Goal: Transaction & Acquisition: Purchase product/service

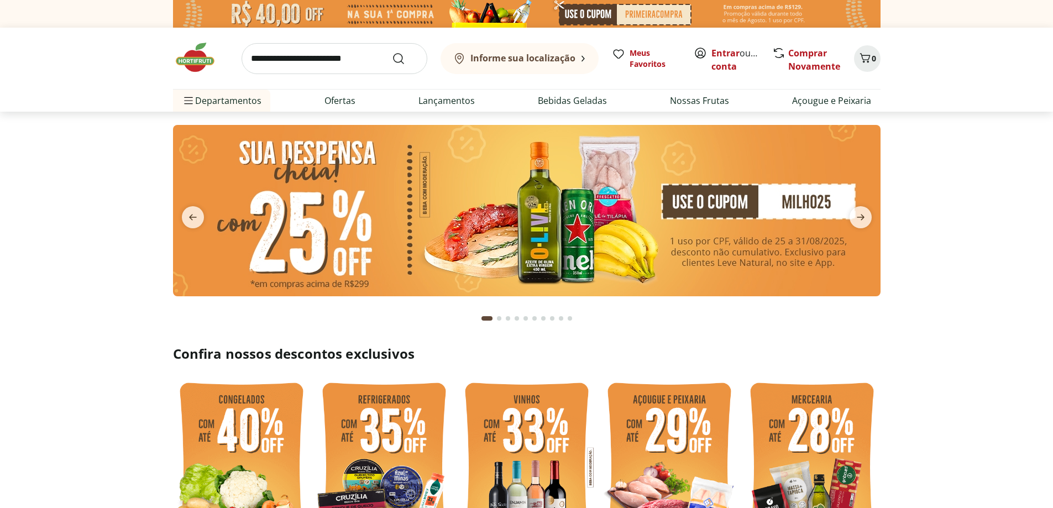
click at [342, 69] on input "search" at bounding box center [335, 58] width 186 height 31
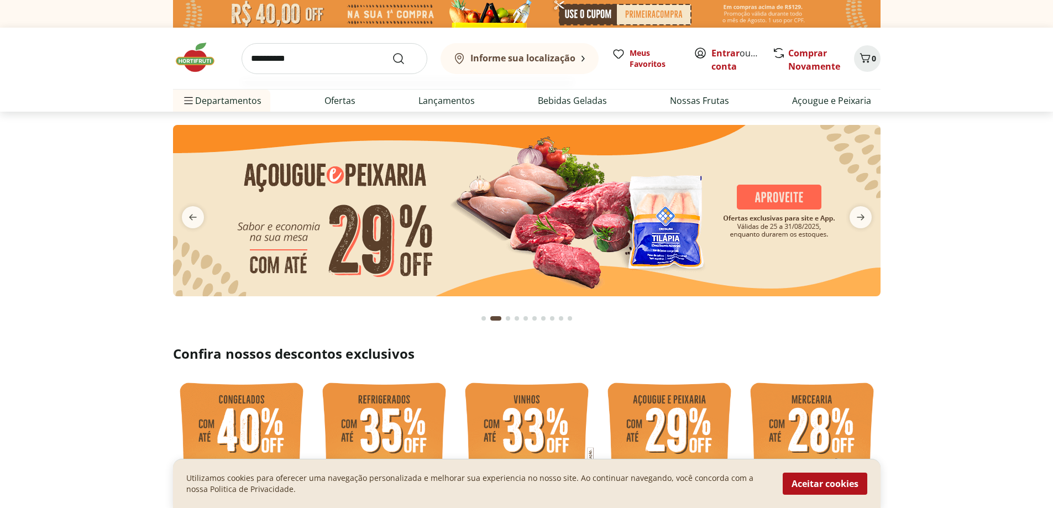
type input "**********"
click at [392, 52] on button "Submit Search" at bounding box center [405, 58] width 27 height 13
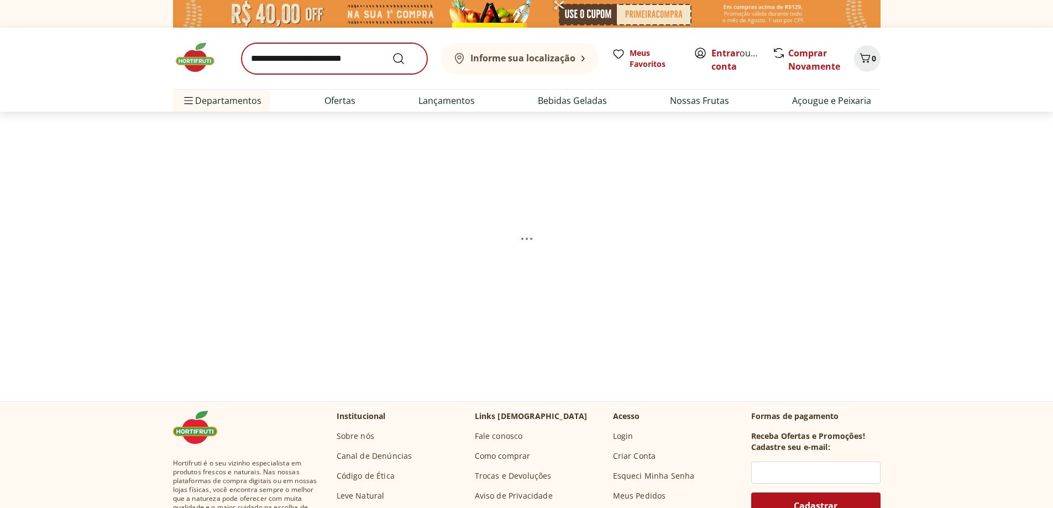
select select "**********"
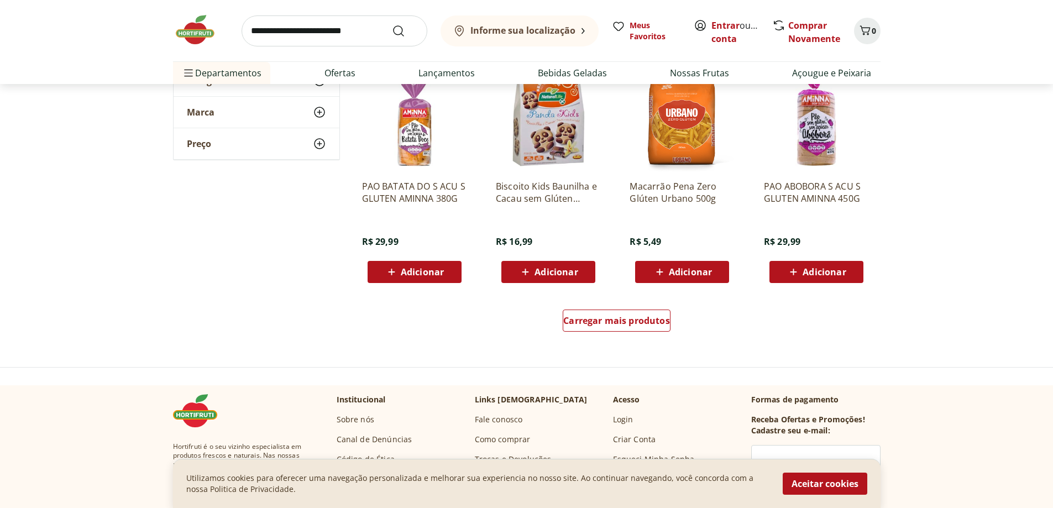
scroll to position [663, 0]
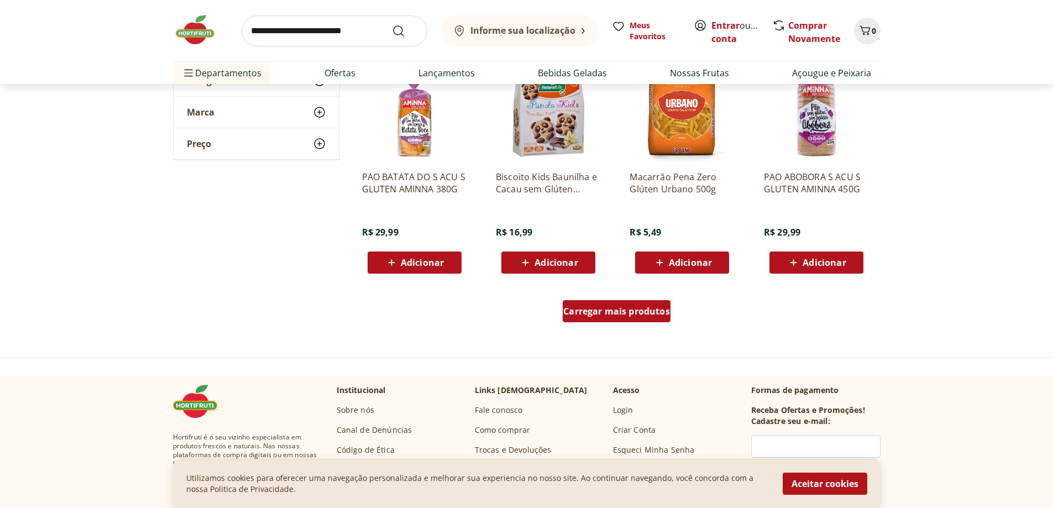
click at [624, 316] on span "Carregar mais produtos" at bounding box center [616, 311] width 107 height 9
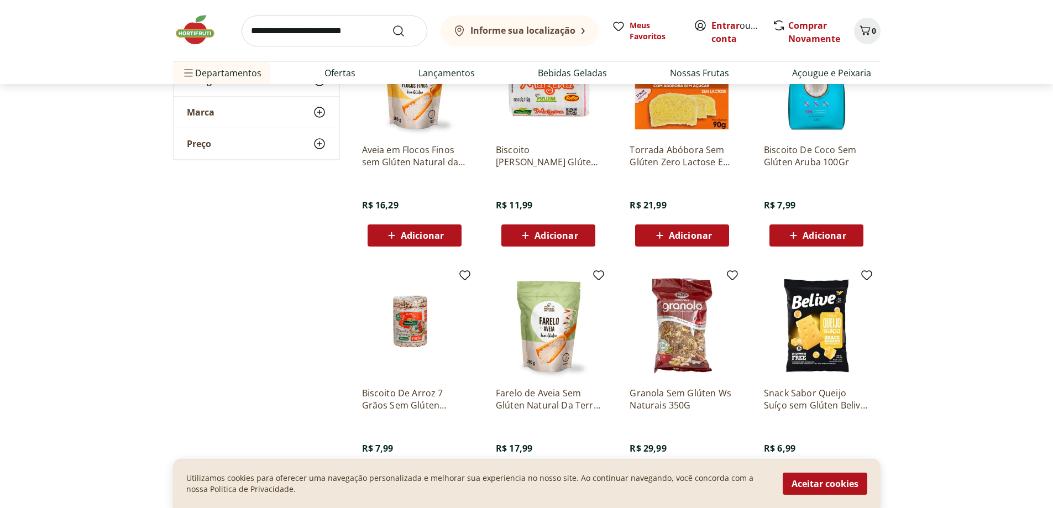
scroll to position [940, 0]
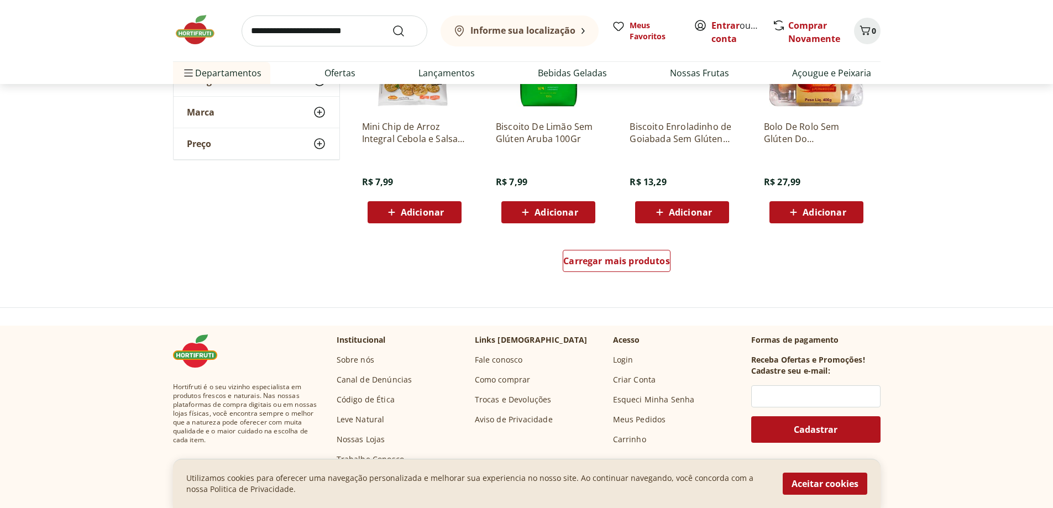
scroll to position [1437, 0]
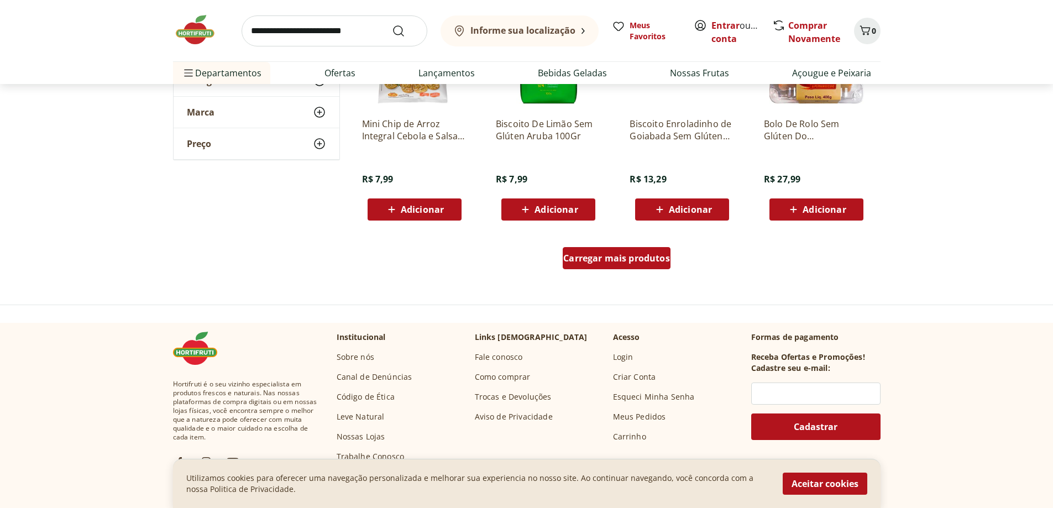
click at [585, 265] on div "Carregar mais produtos" at bounding box center [617, 258] width 108 height 22
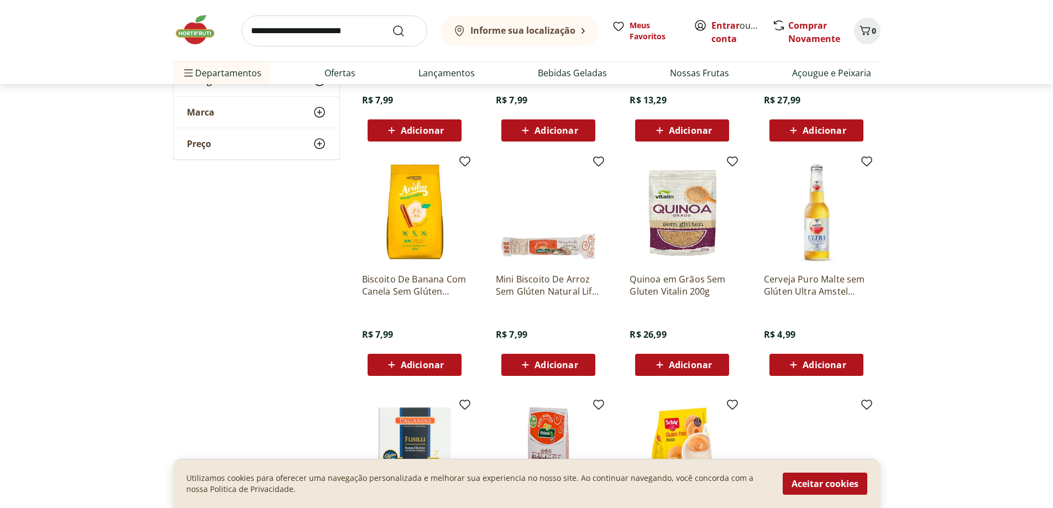
scroll to position [1603, 0]
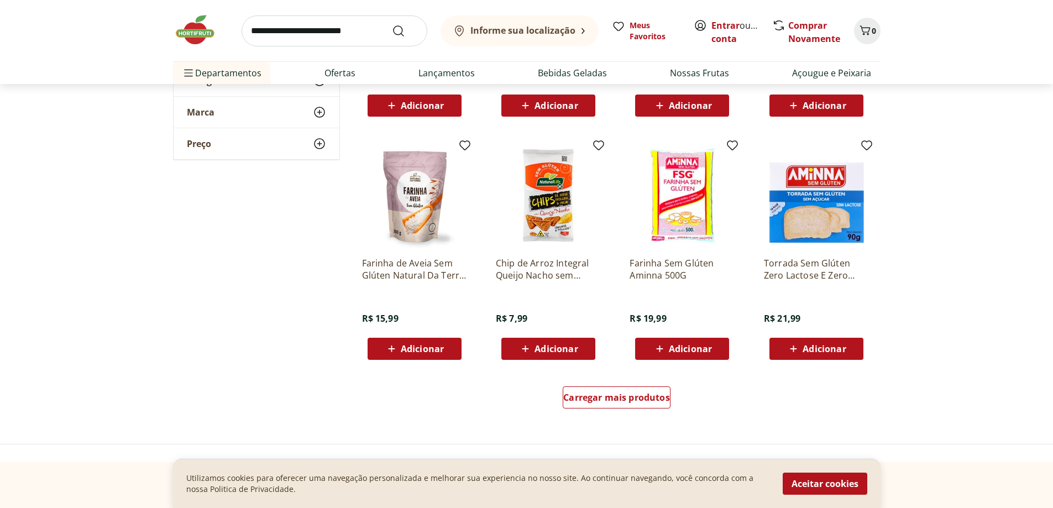
scroll to position [2045, 0]
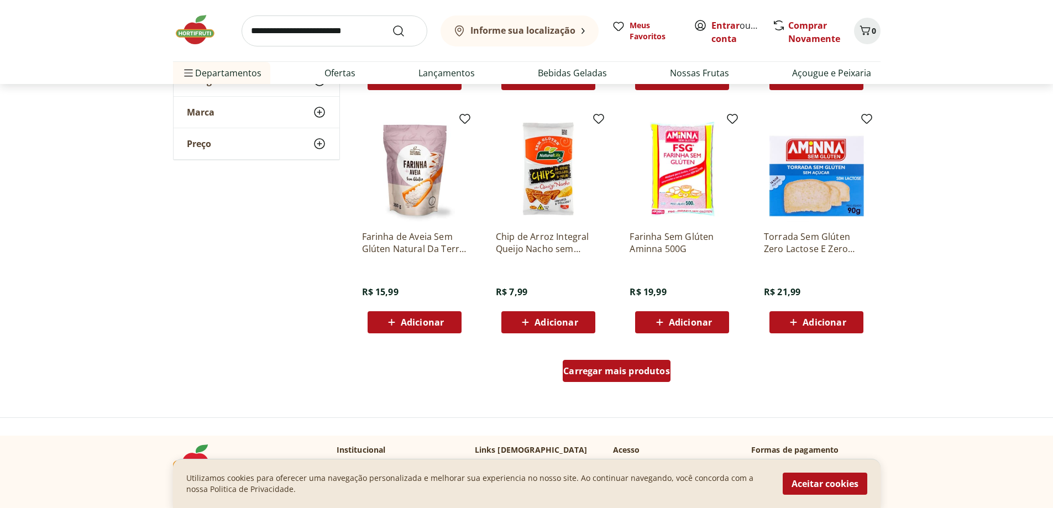
click at [582, 373] on span "Carregar mais produtos" at bounding box center [616, 370] width 107 height 9
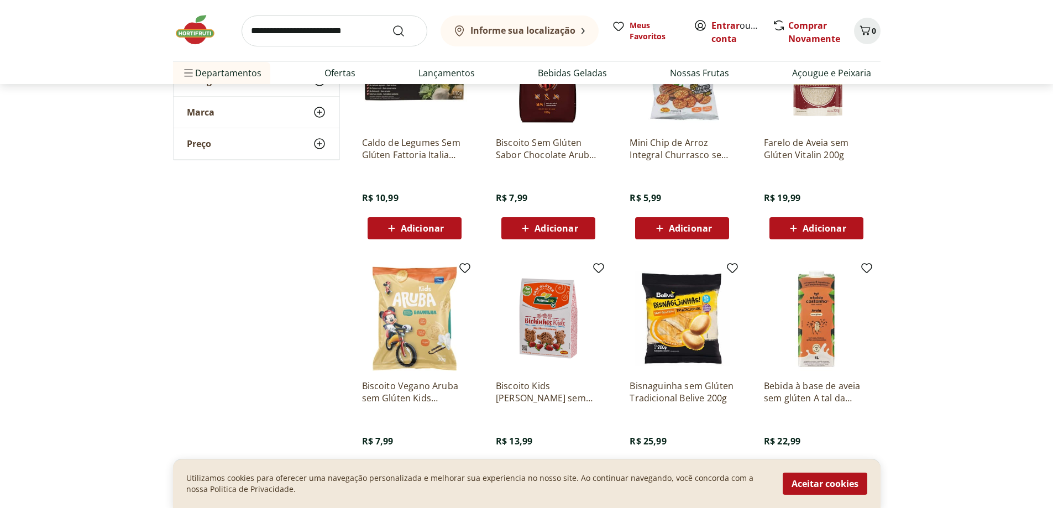
scroll to position [2377, 0]
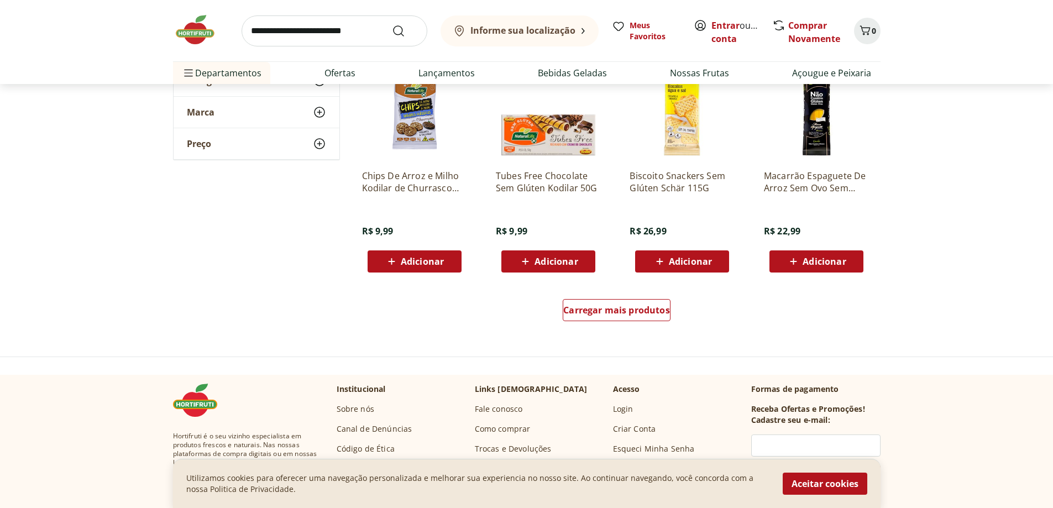
scroll to position [2874, 0]
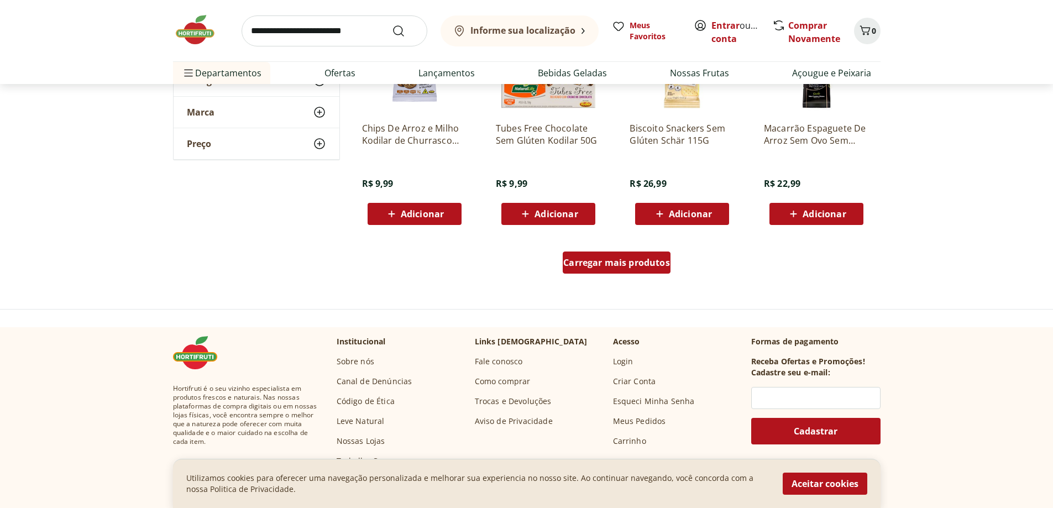
click at [599, 267] on span "Carregar mais produtos" at bounding box center [616, 262] width 107 height 9
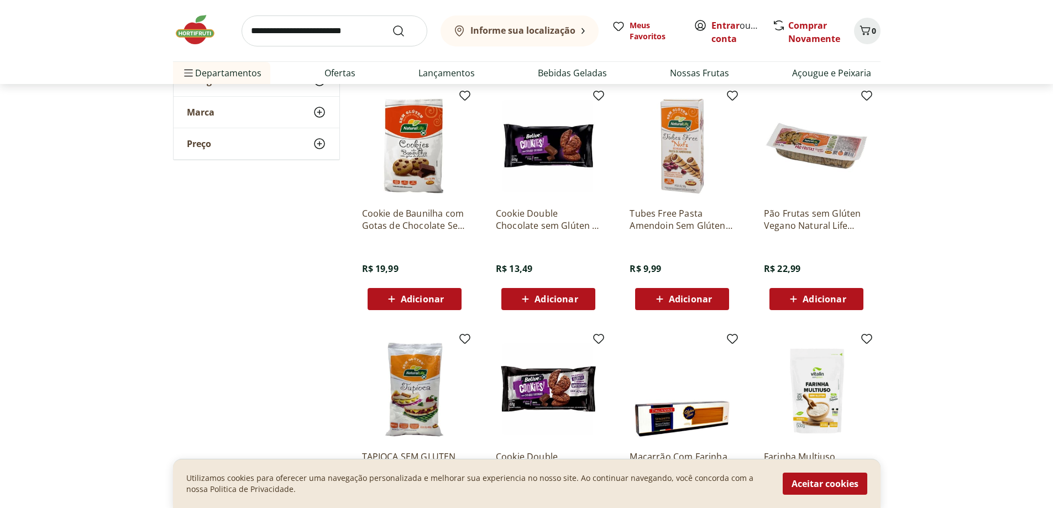
scroll to position [3040, 0]
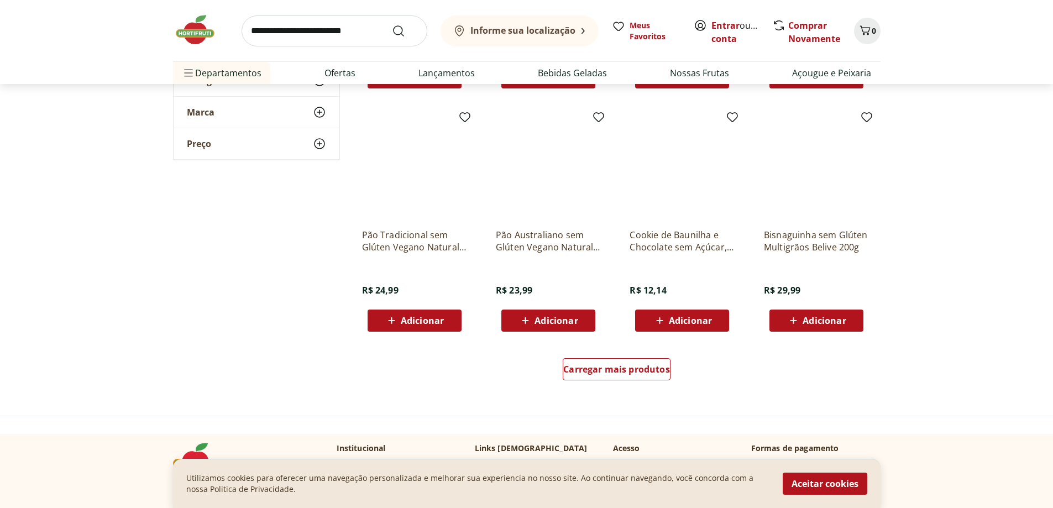
scroll to position [3538, 0]
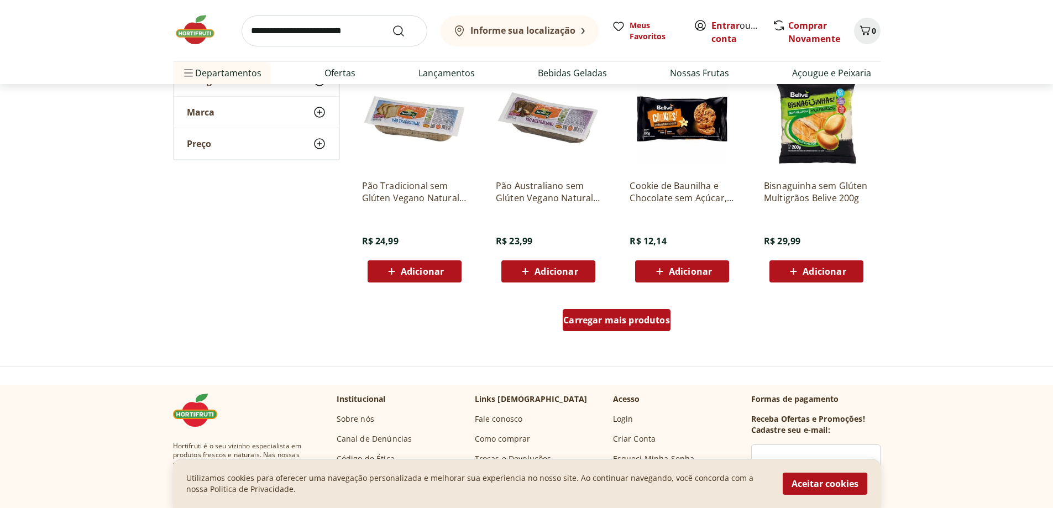
click at [588, 317] on span "Carregar mais produtos" at bounding box center [616, 320] width 107 height 9
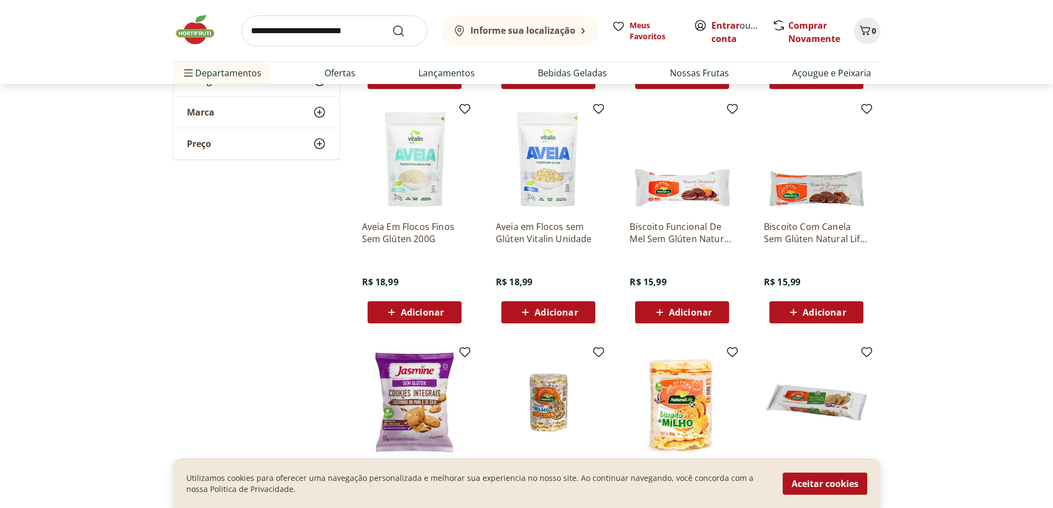
scroll to position [3759, 0]
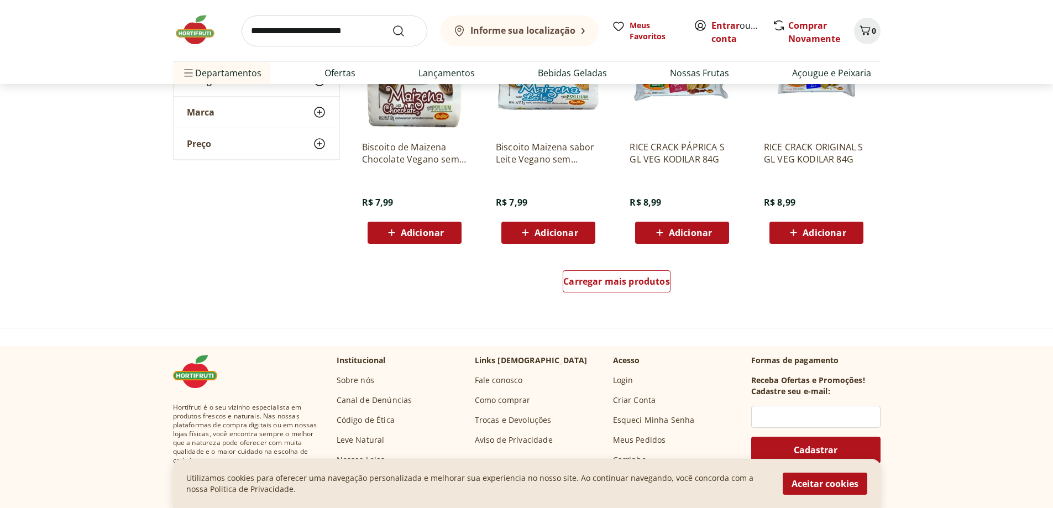
scroll to position [4312, 0]
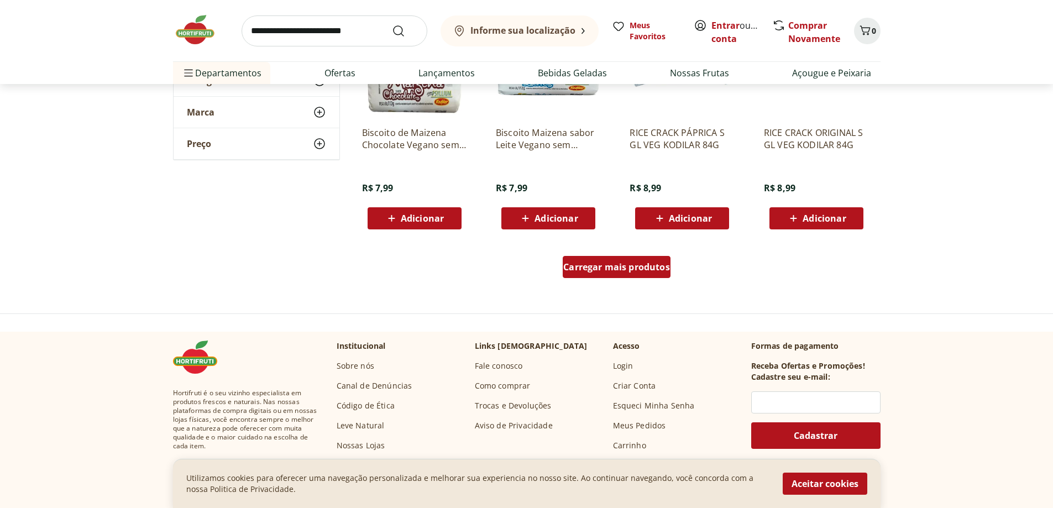
click at [598, 275] on div "Carregar mais produtos" at bounding box center [617, 267] width 108 height 22
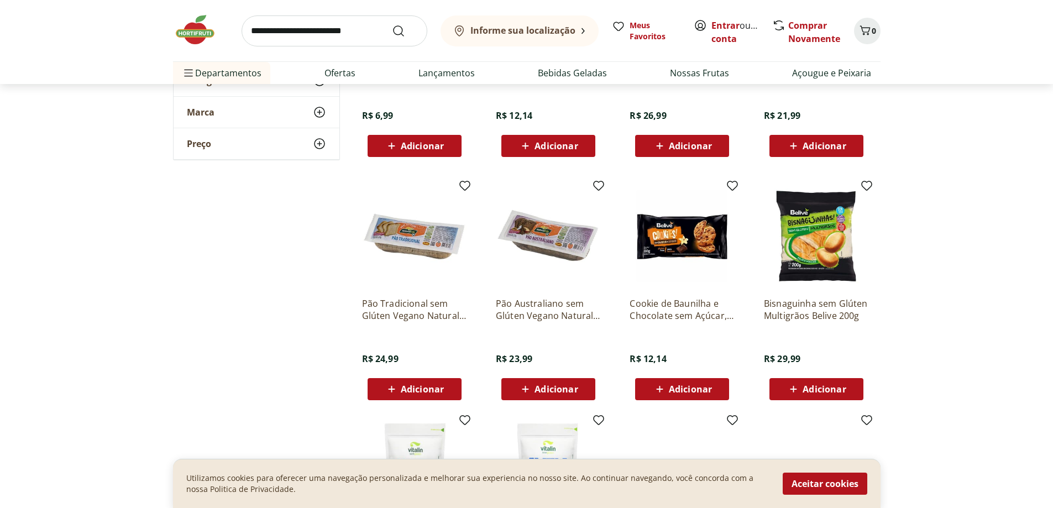
scroll to position [3372, 0]
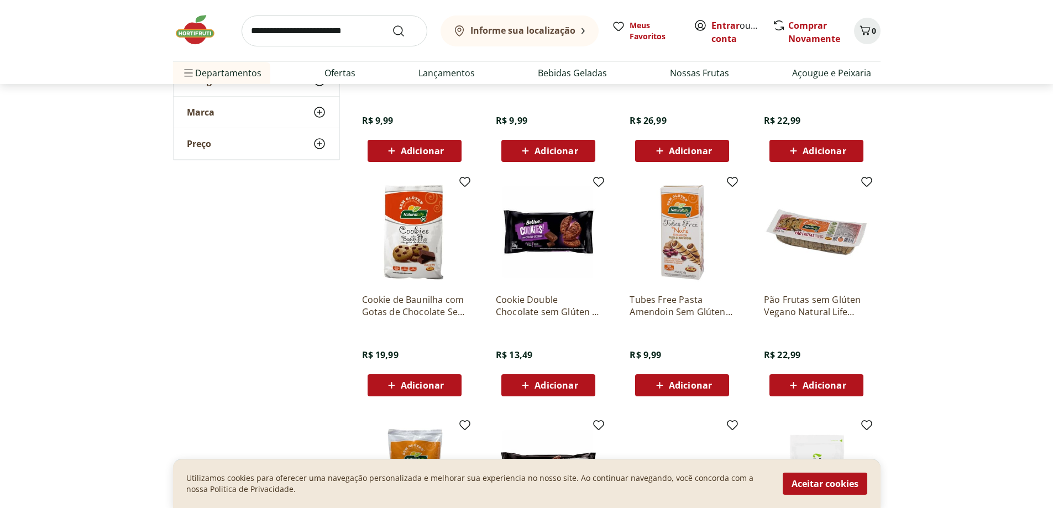
scroll to position [2930, 0]
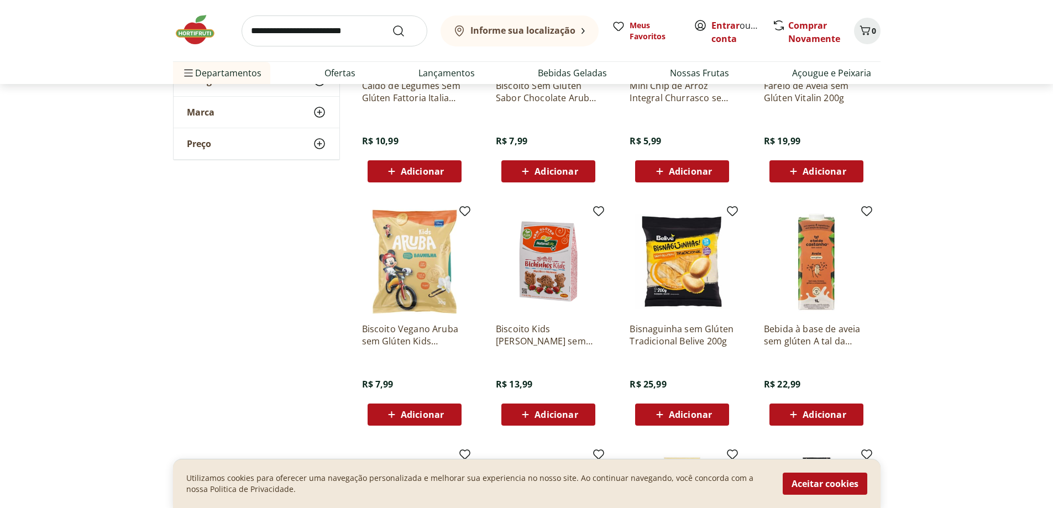
scroll to position [2432, 0]
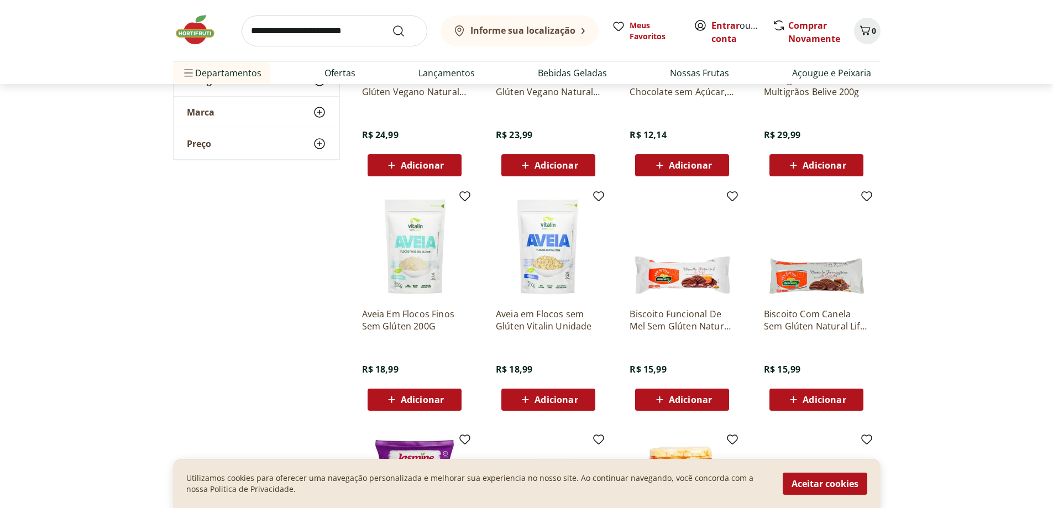
scroll to position [3648, 0]
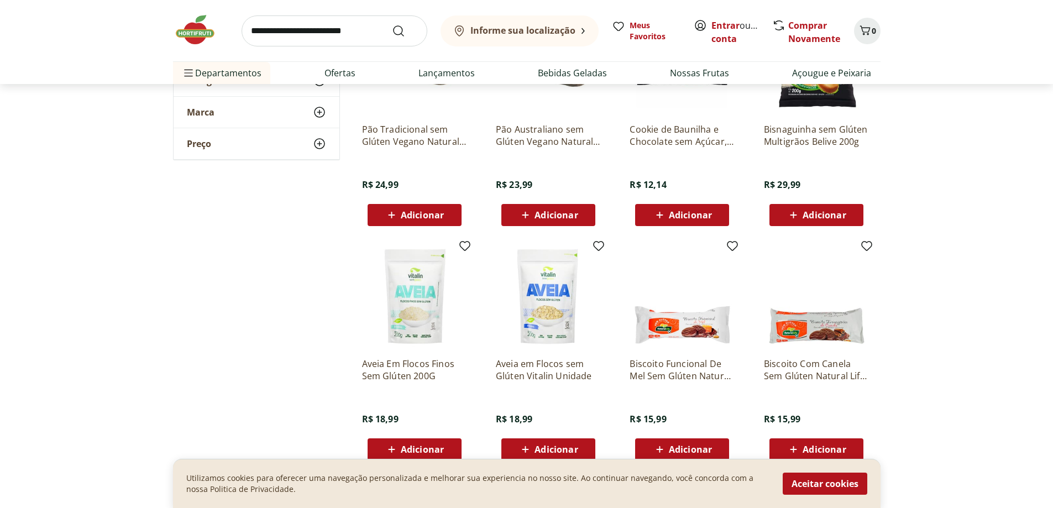
scroll to position [3593, 0]
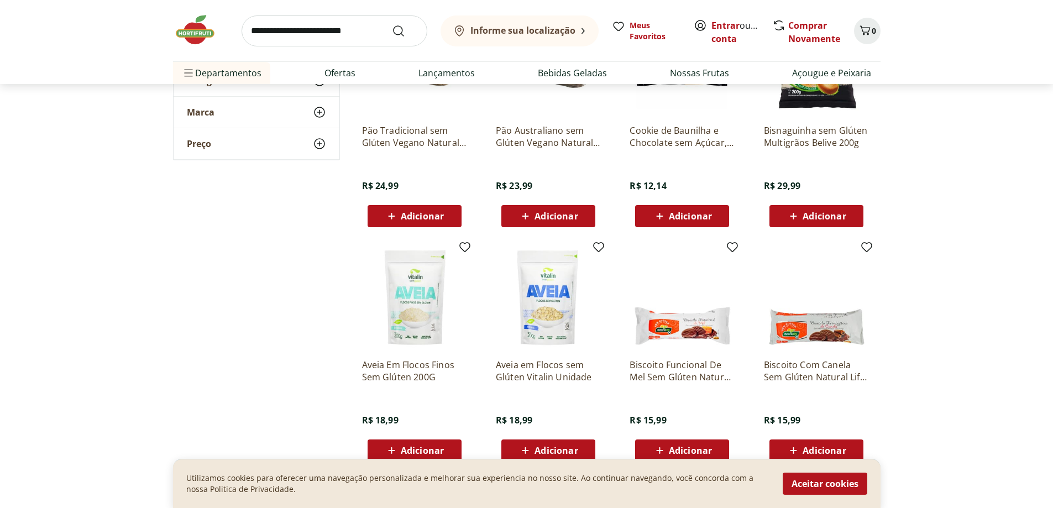
click at [684, 326] on img at bounding box center [682, 297] width 105 height 105
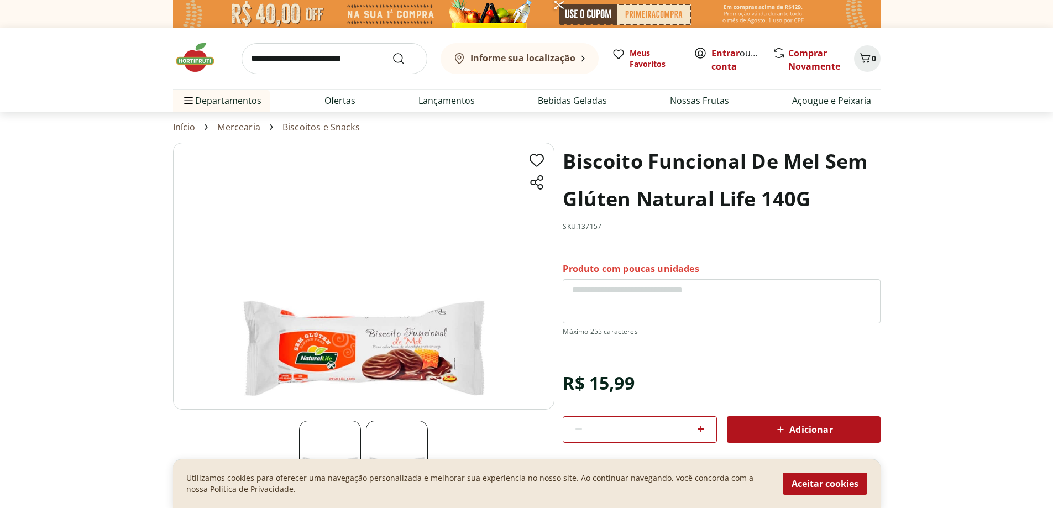
select select "**********"
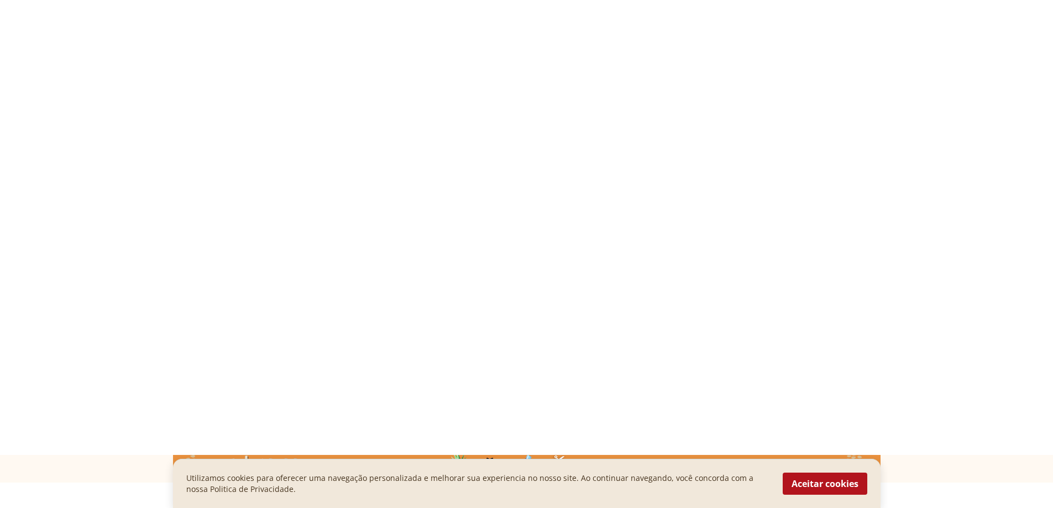
scroll to position [3131, 0]
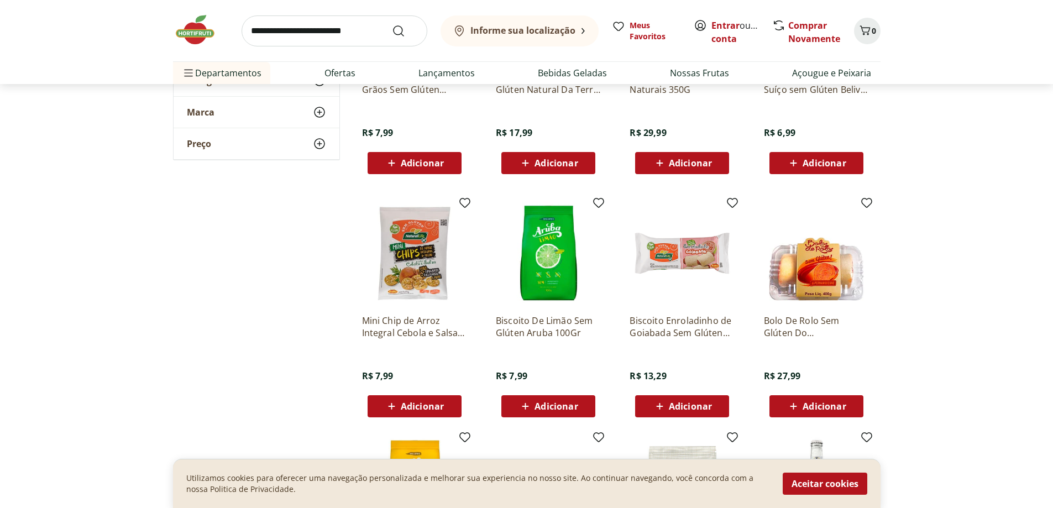
scroll to position [3518, 0]
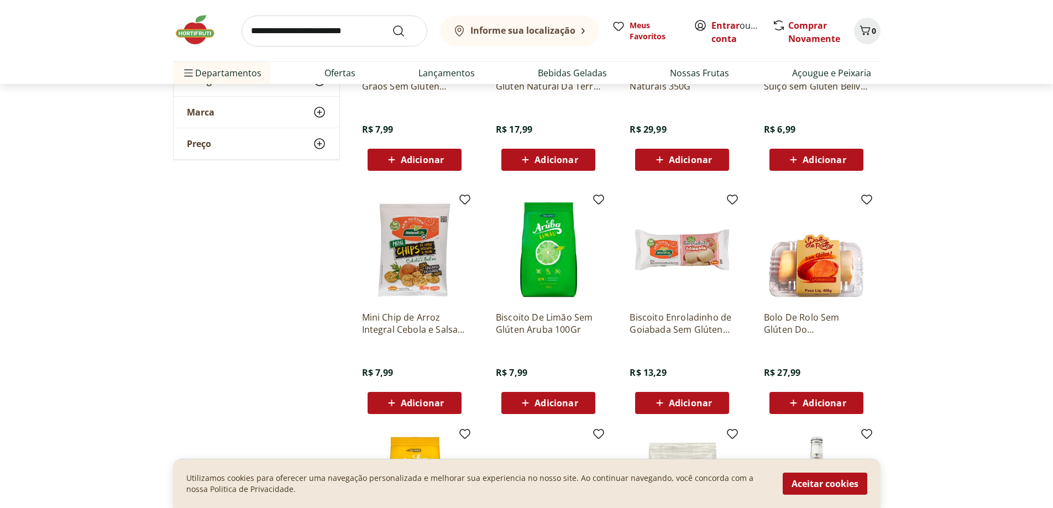
click at [672, 248] on img at bounding box center [682, 249] width 105 height 105
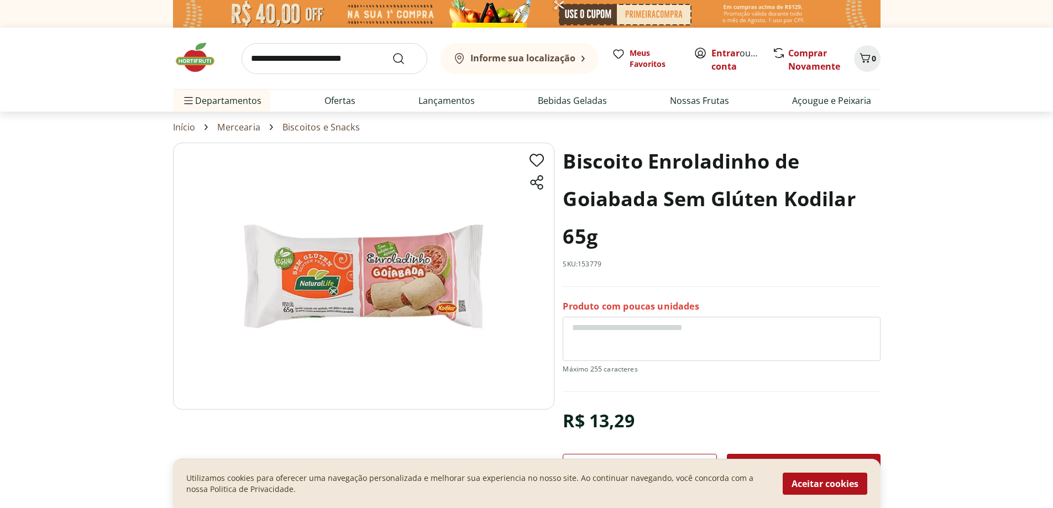
select select "**********"
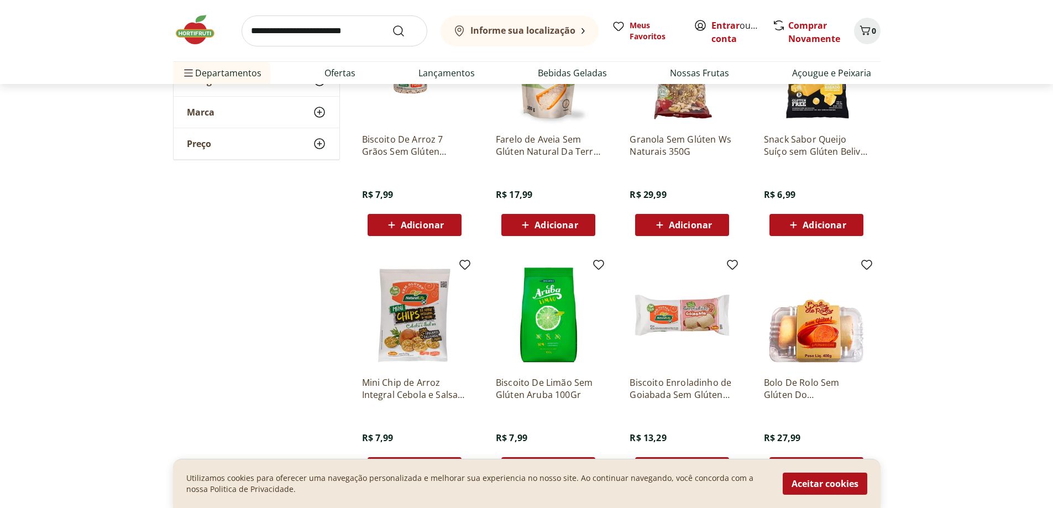
scroll to position [3463, 0]
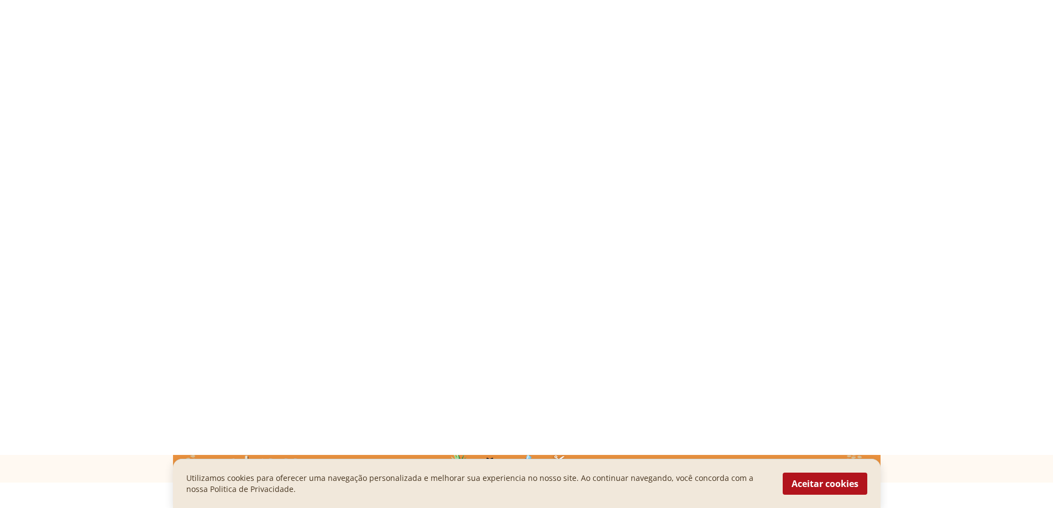
select select "**********"
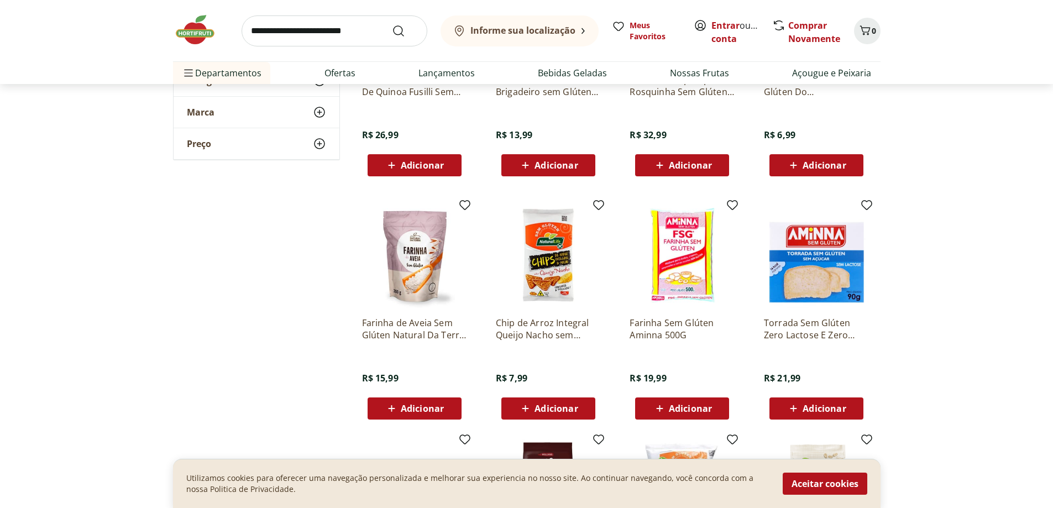
scroll to position [4237, 0]
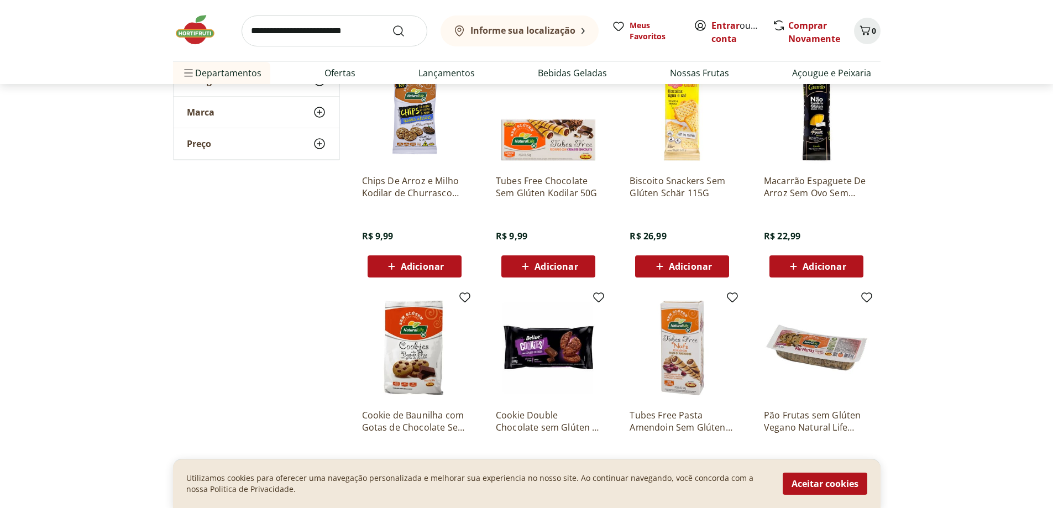
scroll to position [5121, 0]
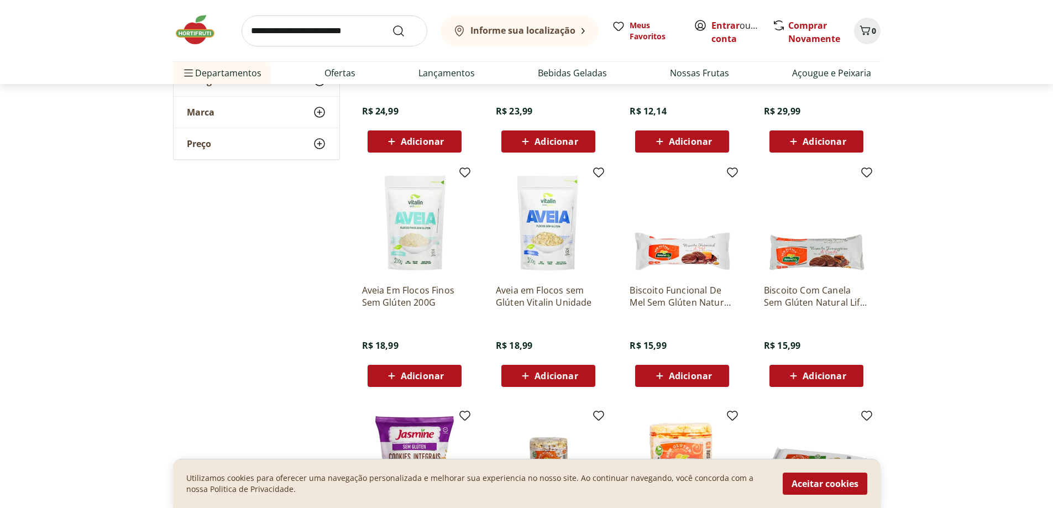
scroll to position [5950, 0]
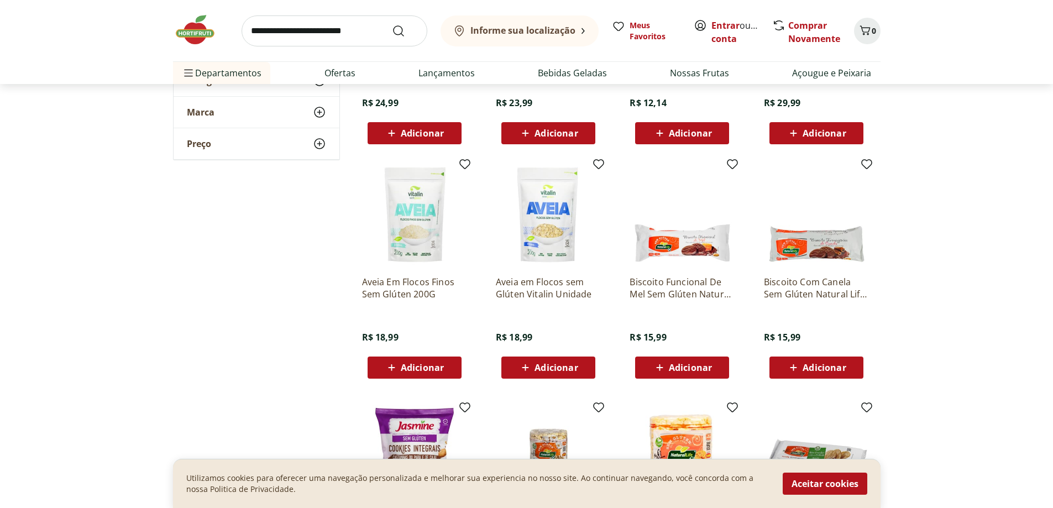
click at [832, 256] on img at bounding box center [816, 214] width 105 height 105
